Goal: Information Seeking & Learning: Learn about a topic

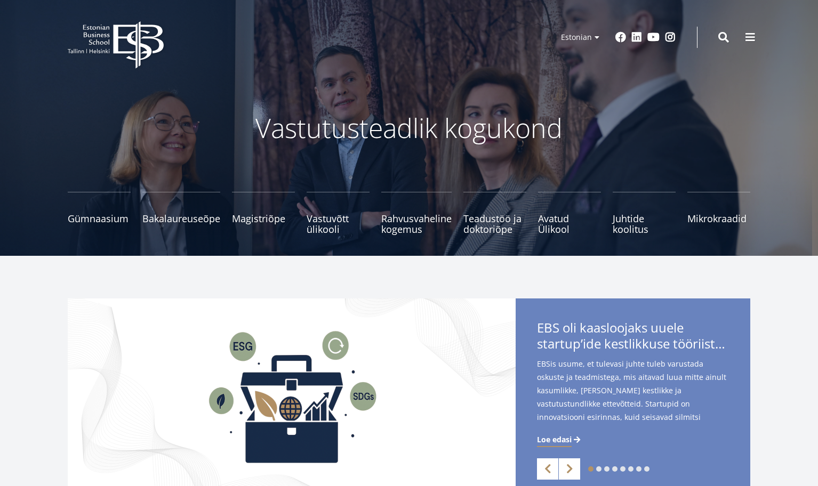
click at [724, 37] on span at bounding box center [723, 37] width 11 height 11
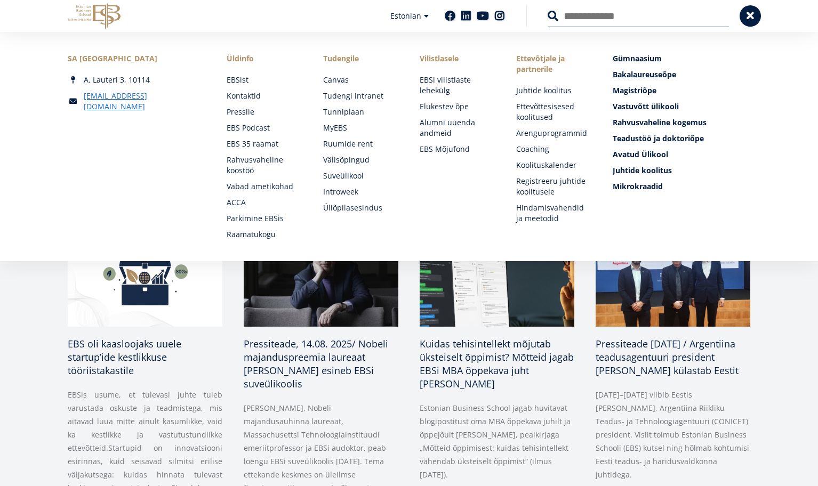
scroll to position [389, 0]
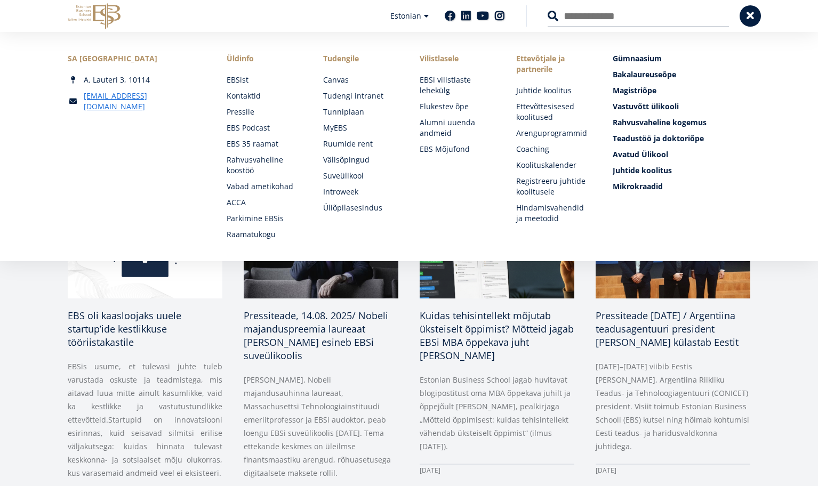
click at [633, 21] on input "Otsing" at bounding box center [637, 16] width 181 height 22
type input "**********"
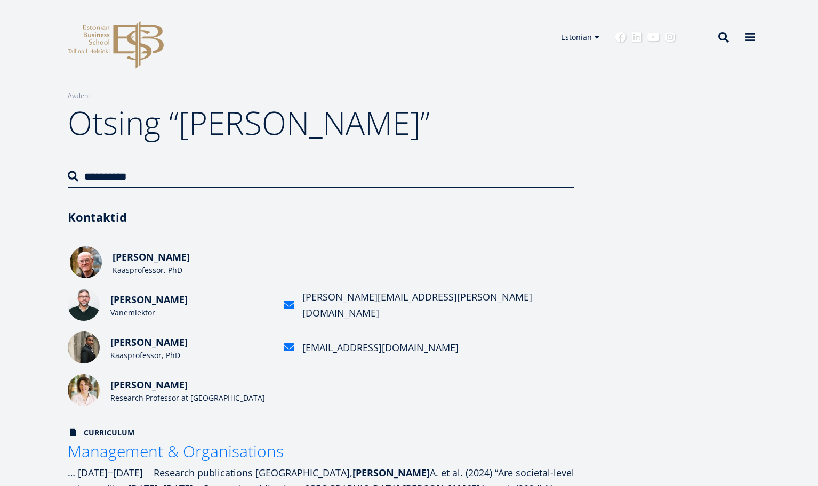
click at [138, 258] on span "David Peck" at bounding box center [150, 257] width 77 height 13
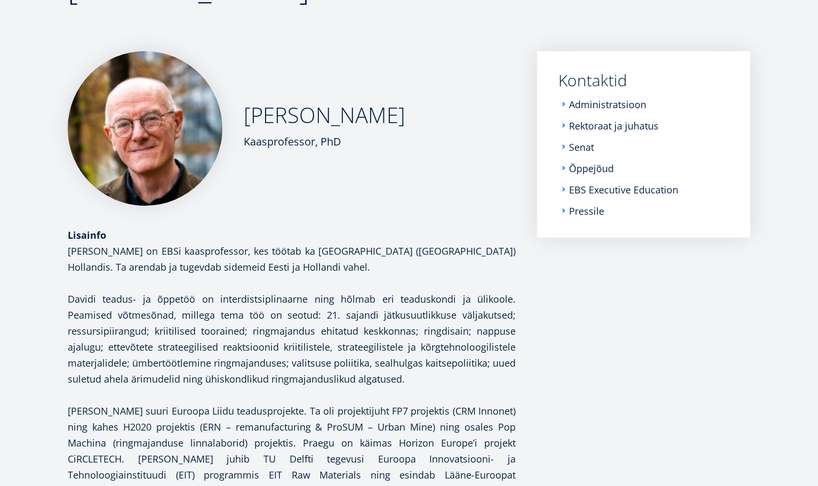
scroll to position [147, 0]
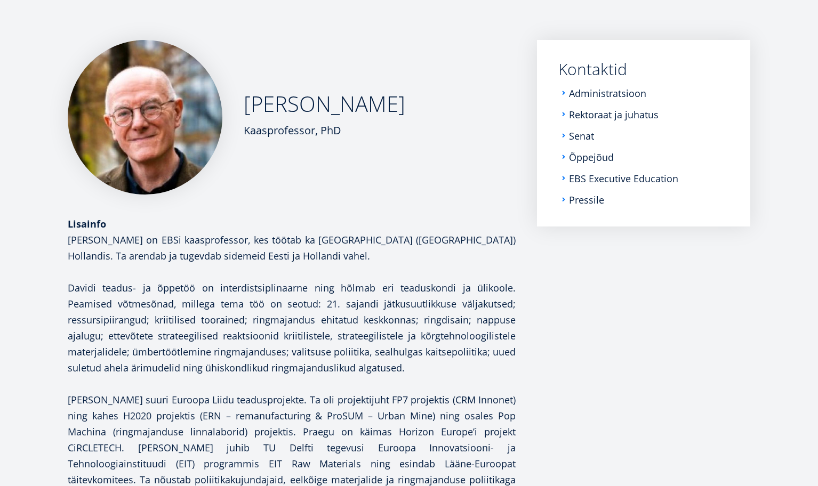
drag, startPoint x: 69, startPoint y: 287, endPoint x: 400, endPoint y: 361, distance: 339.6
click at [400, 361] on p "David Peck on EBSi kaasprofessor, kes töötab ka Delfti Tehnikaülikoolis (TU Del…" at bounding box center [292, 424] width 448 height 384
copy b "Davidi teadus- ja õppetöö on interdistsiplinaarne ning hõlmab eri teaduskondi j…"
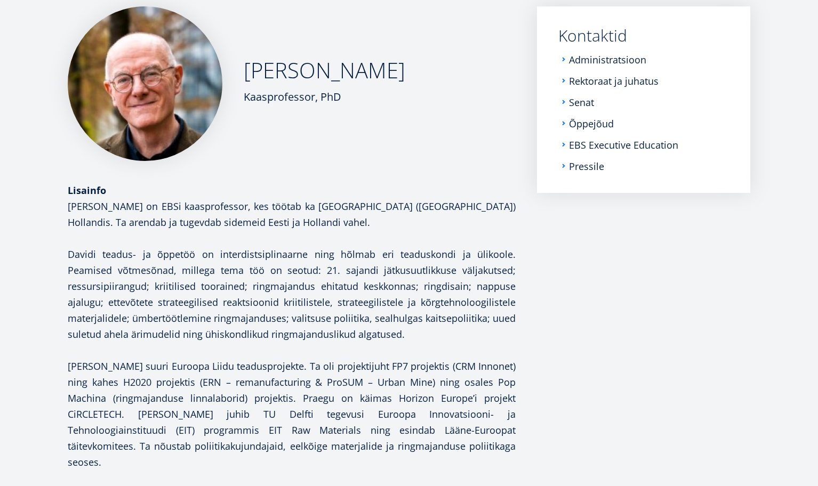
scroll to position [0, 0]
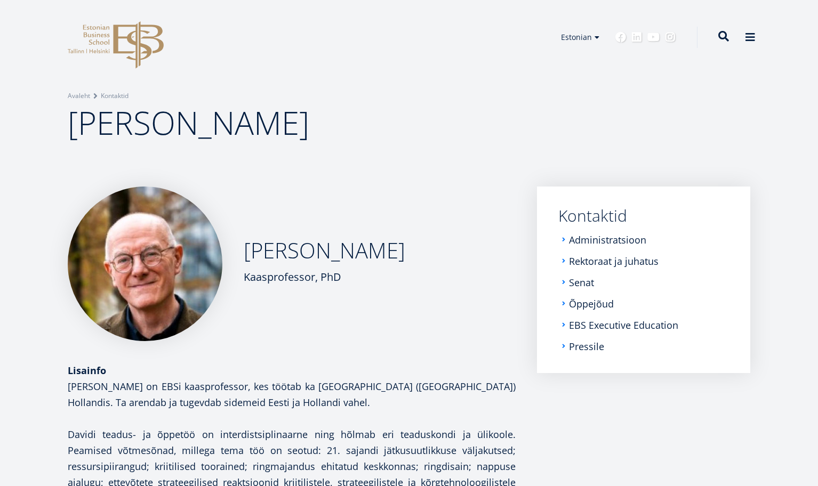
click at [722, 37] on span at bounding box center [723, 36] width 11 height 11
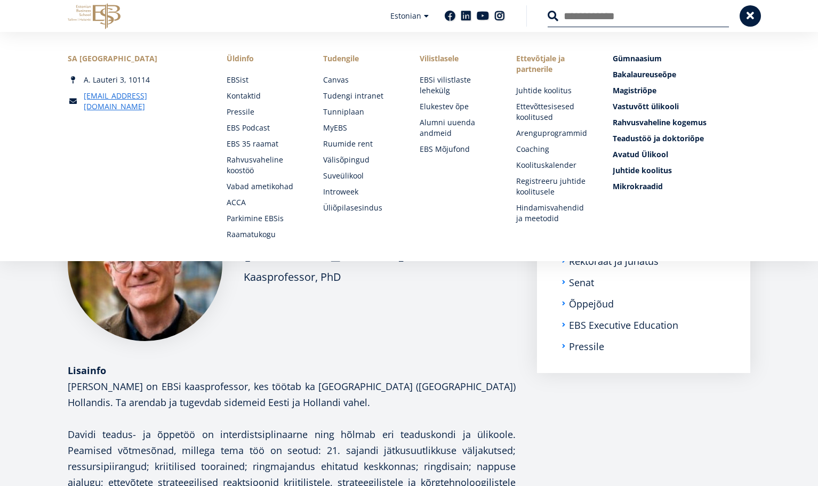
click at [663, 19] on input "Otsing" at bounding box center [637, 16] width 181 height 22
type input "**********"
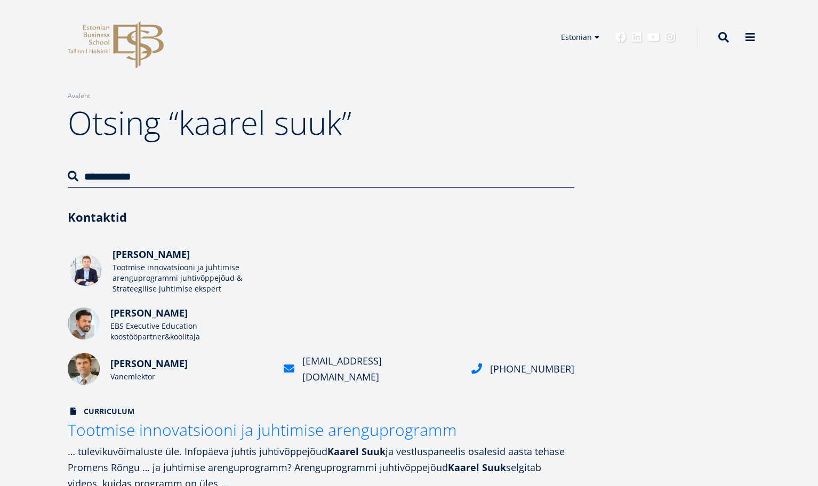
click at [147, 257] on span "Kaarel Suuk" at bounding box center [150, 254] width 77 height 13
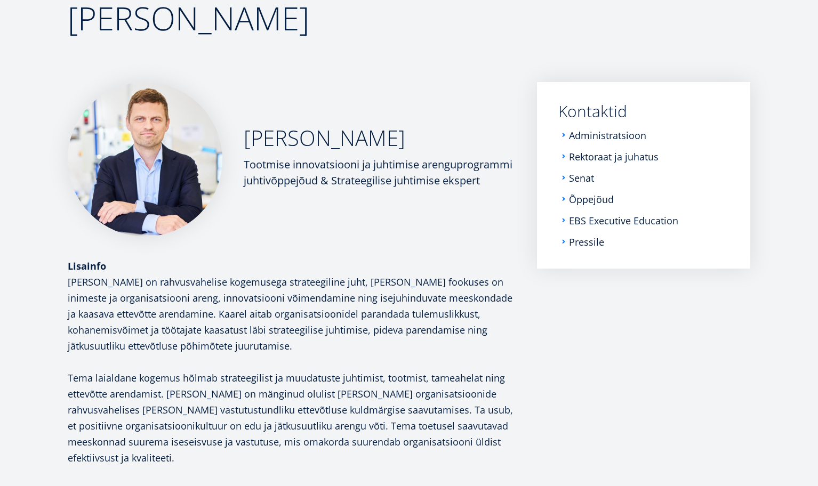
scroll to position [107, 0]
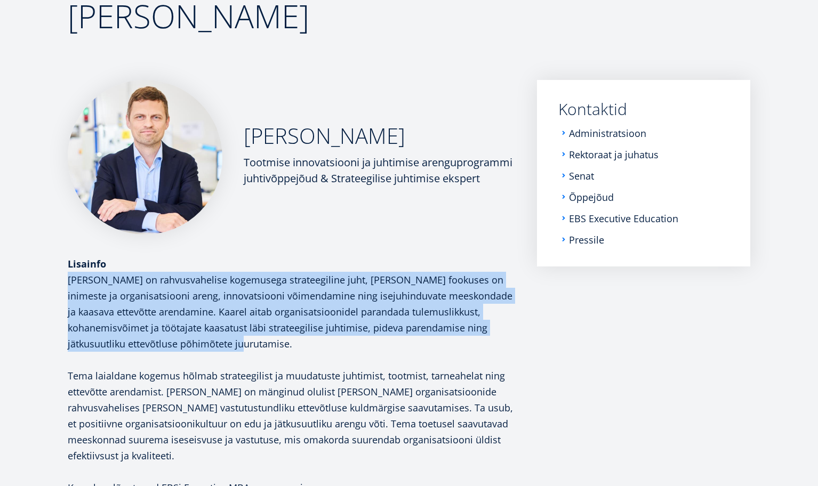
drag, startPoint x: 68, startPoint y: 281, endPoint x: 175, endPoint y: 342, distance: 123.4
click at [178, 341] on p "[PERSON_NAME] on rahvusvahelise kogemusega strateegiline juht, [PERSON_NAME] fo…" at bounding box center [292, 312] width 448 height 80
copy p "Kaarel Suuk on rahvusvahelise kogemusega strateegiline juht, kelle fookuses on …"
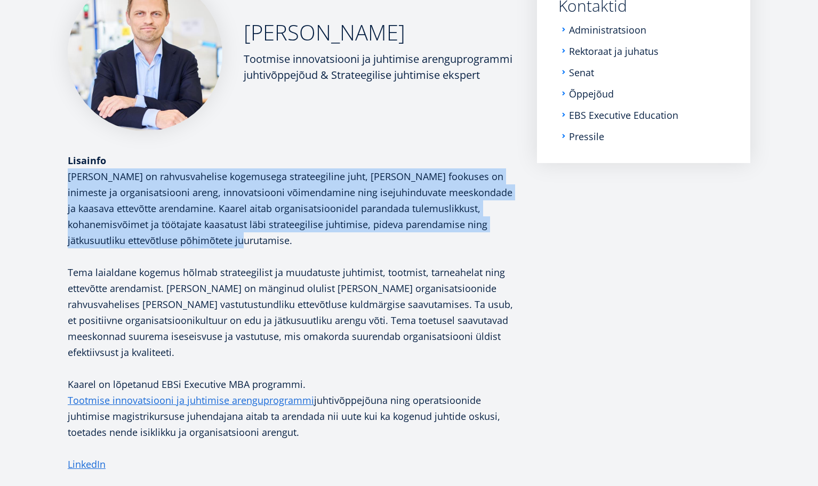
scroll to position [0, 0]
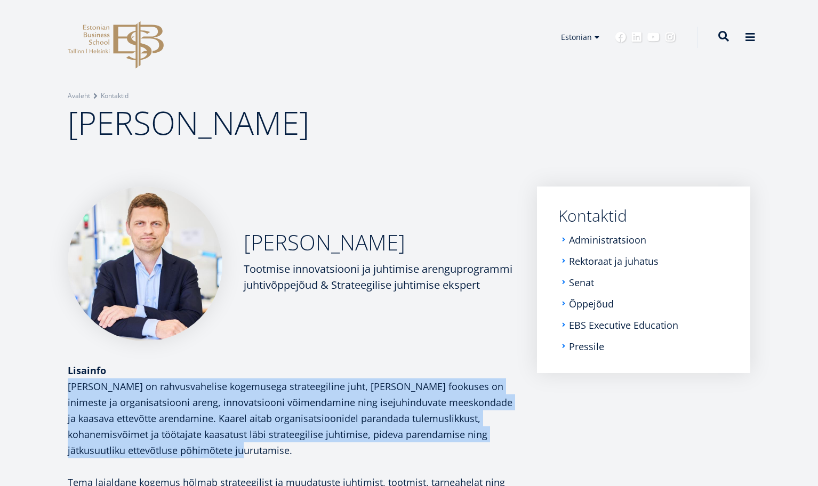
click at [722, 36] on span at bounding box center [723, 36] width 11 height 11
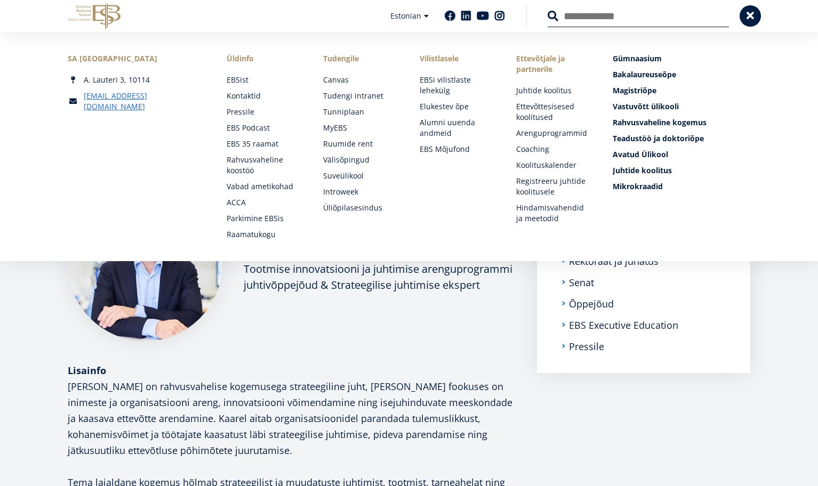
click at [635, 13] on input "Otsing" at bounding box center [637, 16] width 181 height 22
type input "**********"
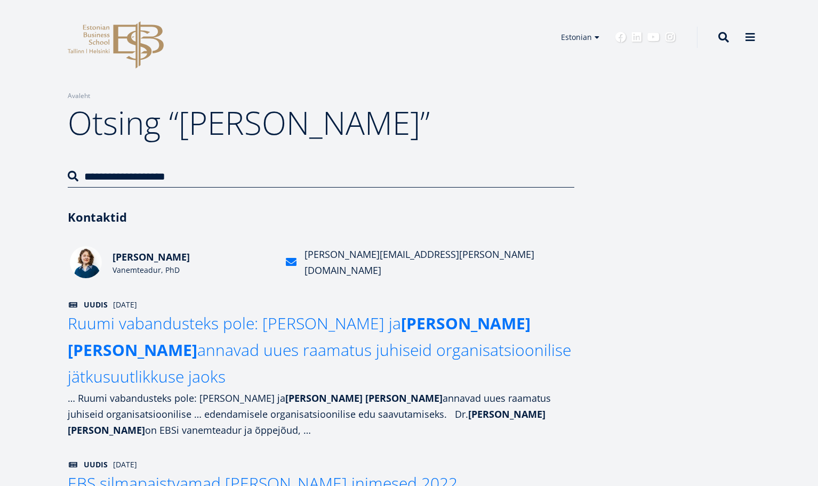
click at [164, 259] on span "Aleksandra Kekkonen" at bounding box center [150, 257] width 77 height 13
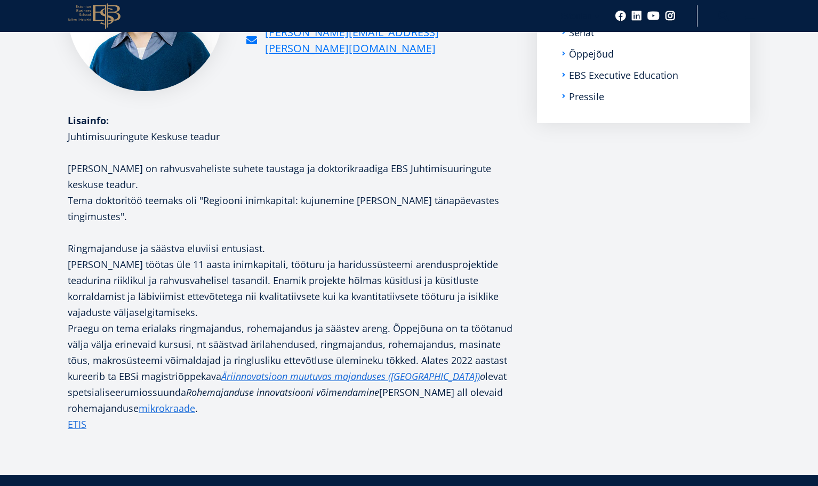
scroll to position [253, 0]
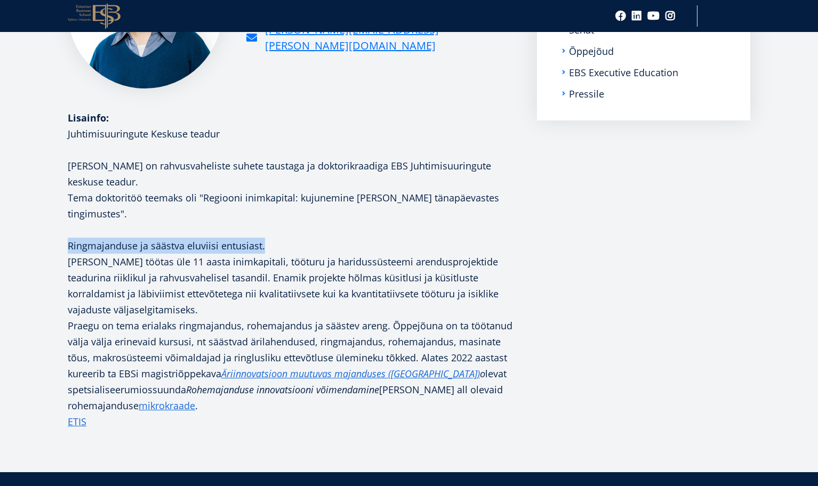
drag, startPoint x: 69, startPoint y: 245, endPoint x: 263, endPoint y: 246, distance: 194.0
click at [263, 246] on p "Ringmajanduse ja säästva eluviisi entusiast." at bounding box center [292, 246] width 448 height 16
copy p "Ringmajanduse ja säästva eluviisi entusiast."
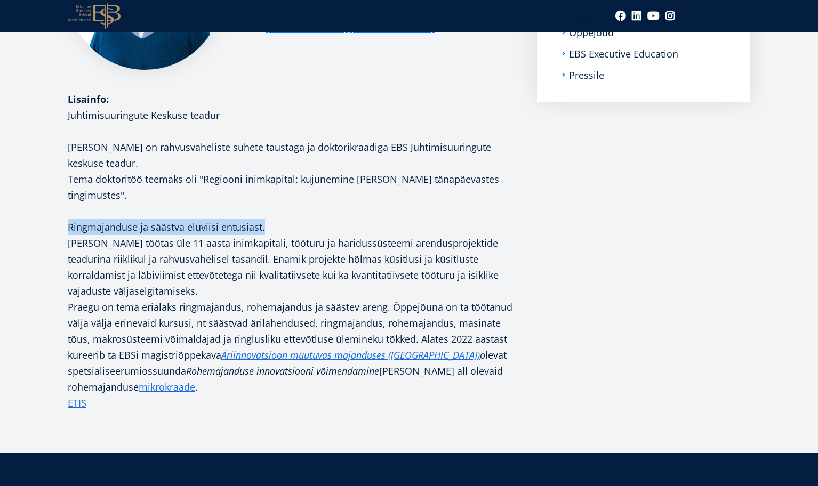
scroll to position [273, 0]
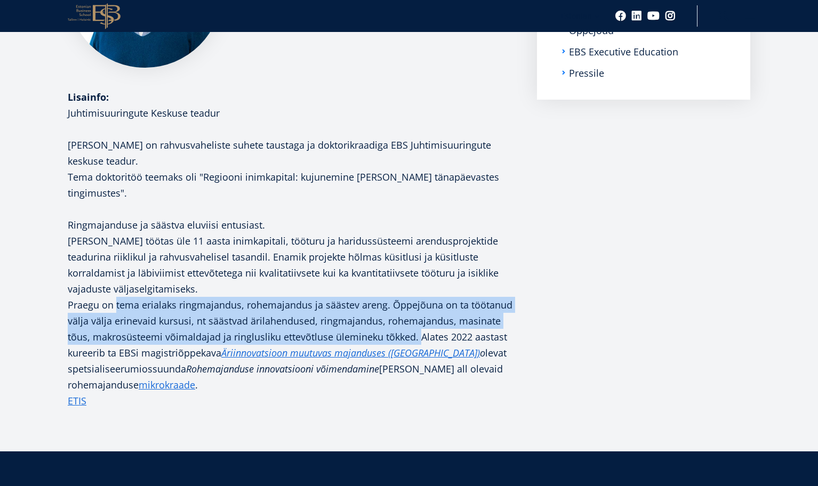
drag, startPoint x: 115, startPoint y: 305, endPoint x: 419, endPoint y: 329, distance: 304.8
click at [418, 328] on p "Praegu on tema erialaks ringmajandus, rohemajandus ja säästev areng. Õppejõuna …" at bounding box center [292, 345] width 448 height 96
copy p "tema erialaks ringmajandus, rohemajandus ja säästev areng. Õppejõuna on ta tööt…"
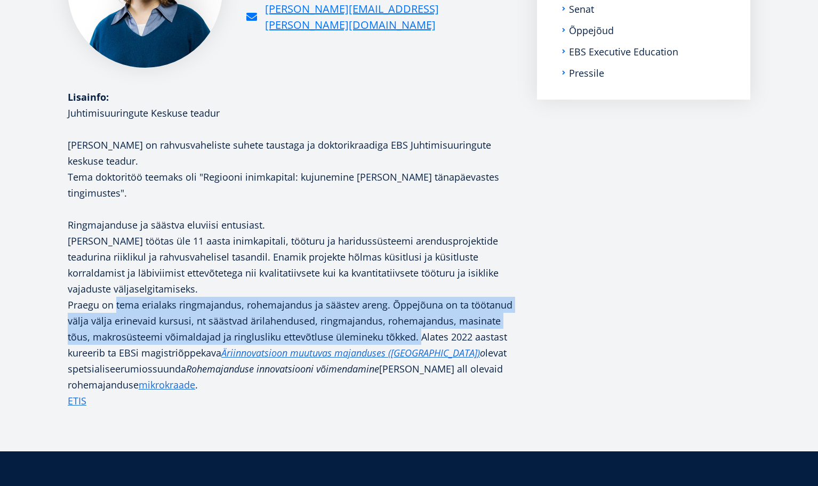
scroll to position [0, 0]
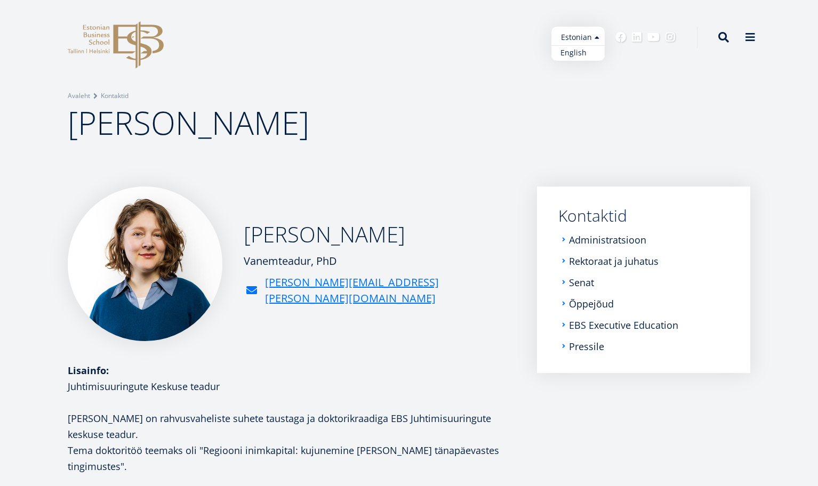
click at [574, 54] on link "English" at bounding box center [577, 52] width 53 height 15
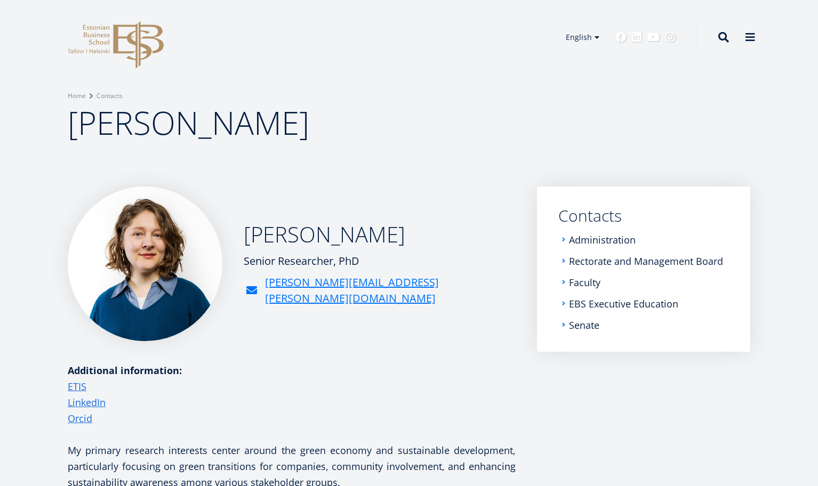
click at [724, 40] on span at bounding box center [723, 37] width 11 height 11
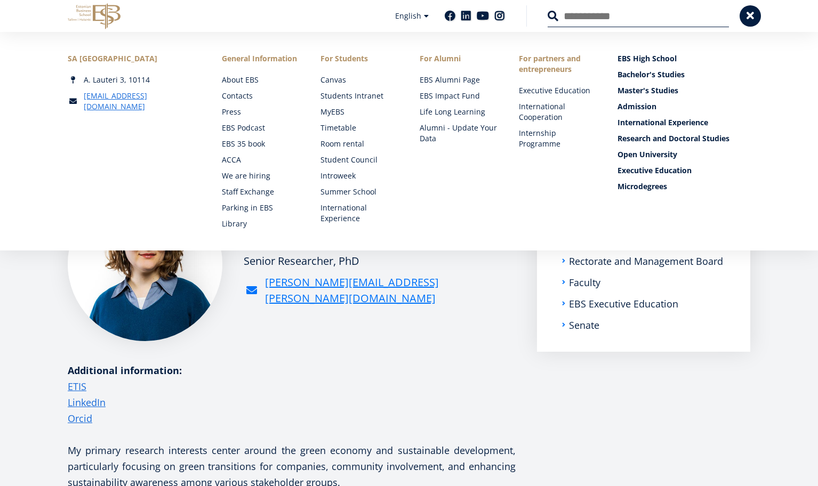
click at [603, 21] on input "Search" at bounding box center [637, 16] width 181 height 22
type input "**********"
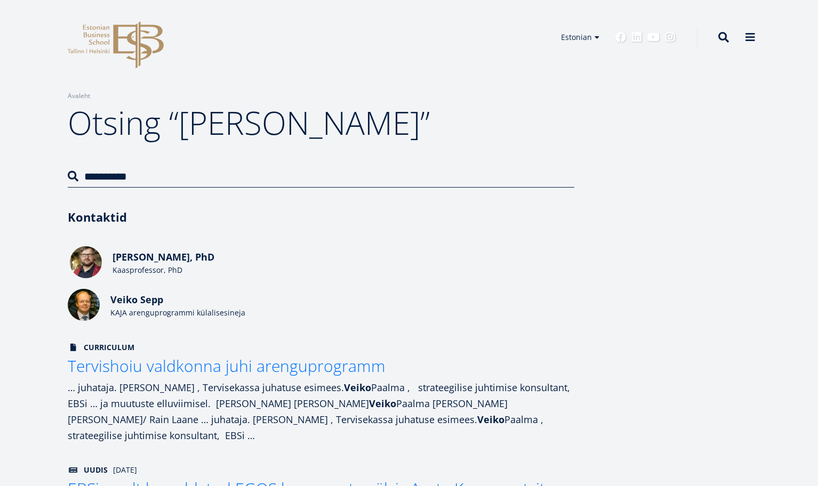
click at [153, 260] on span "Veiko Karu, PhD" at bounding box center [163, 257] width 102 height 13
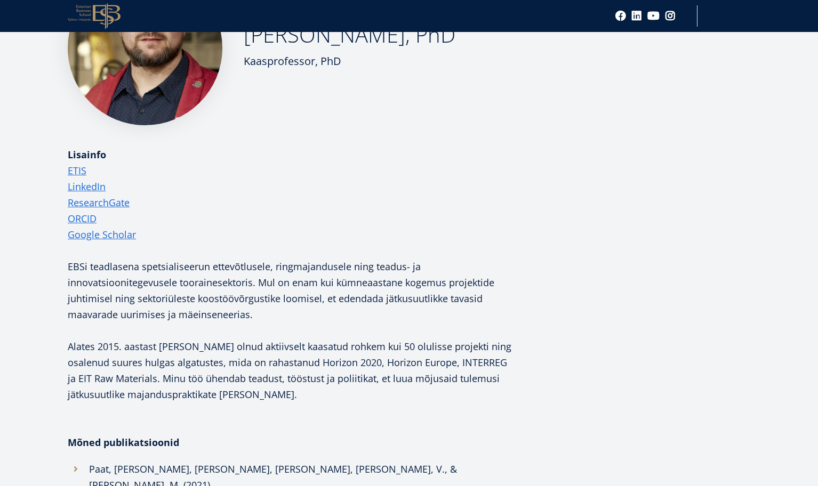
scroll to position [218, 0]
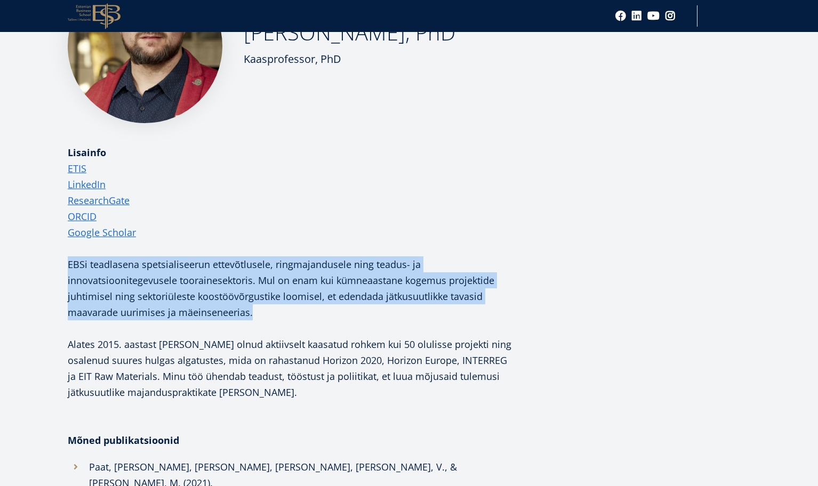
drag, startPoint x: 68, startPoint y: 263, endPoint x: 257, endPoint y: 311, distance: 194.7
click at [257, 311] on p "EBSi teadlasena spetsialiseerun ettevõtlusele, ringmajandusele ning teadus- ja …" at bounding box center [292, 336] width 448 height 160
copy p "EBSi teadlasena spetsialiseerun ettevõtlusele, ringmajandusele ning teadus- ja …"
